Goal: Task Accomplishment & Management: Manage account settings

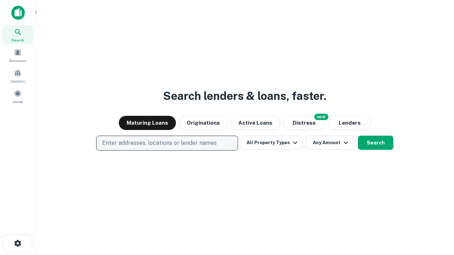
click at [167, 143] on p "Enter addresses, locations or lender names" at bounding box center [159, 143] width 115 height 9
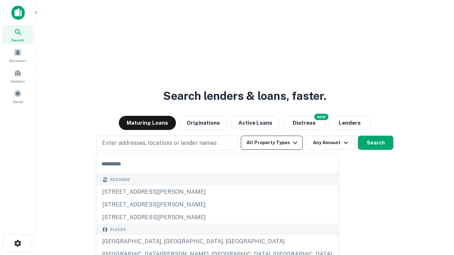
click at [272, 143] on button "All Property Types" at bounding box center [272, 143] width 62 height 14
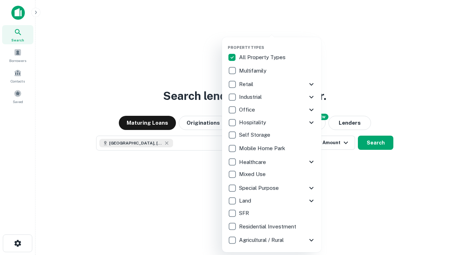
click at [277, 43] on button "button" at bounding box center [277, 43] width 99 height 0
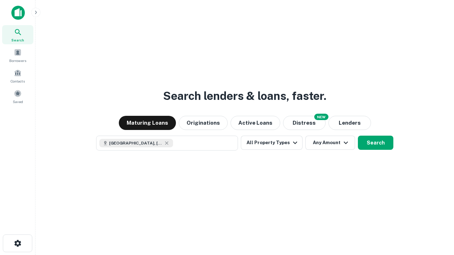
scroll to position [11, 0]
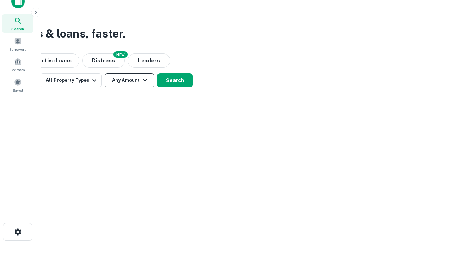
click at [129, 81] on button "Any Amount" at bounding box center [130, 80] width 50 height 14
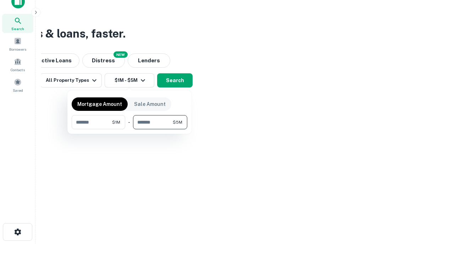
type input "*******"
click at [129, 129] on button "button" at bounding box center [130, 129] width 116 height 0
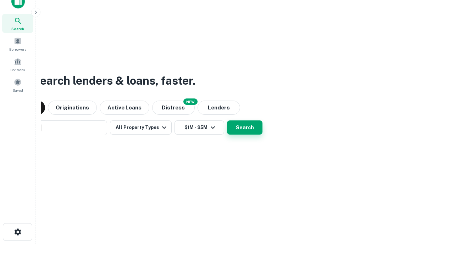
click at [227, 121] on button "Search" at bounding box center [244, 128] width 35 height 14
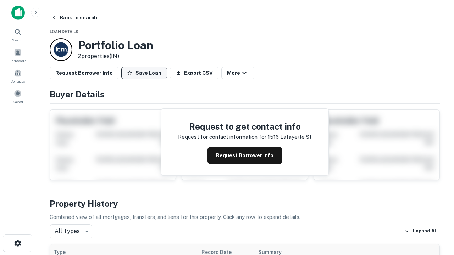
click at [144, 73] on button "Save Loan" at bounding box center [144, 73] width 46 height 13
